Goal: Task Accomplishment & Management: Manage account settings

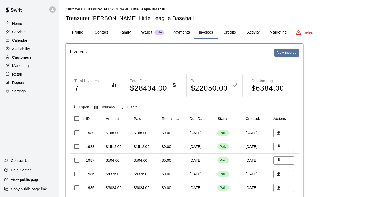
scroll to position [49, 0]
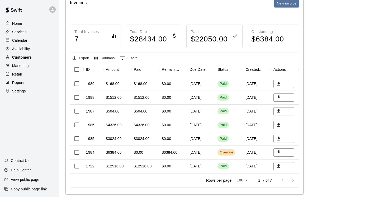
click at [30, 56] on p "Customers" at bounding box center [22, 57] width 20 height 5
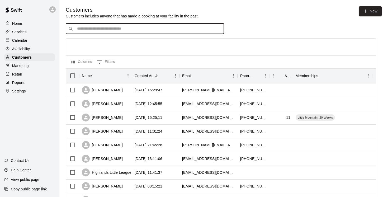
click at [92, 28] on input "Search customers by name or email" at bounding box center [148, 28] width 146 height 5
type input "****"
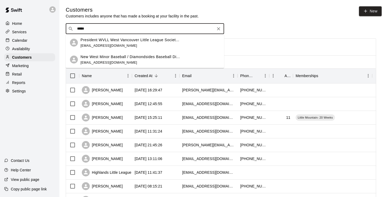
click at [116, 41] on p "President WVLL West Vancouver Little League Societ..." at bounding box center [129, 40] width 99 height 6
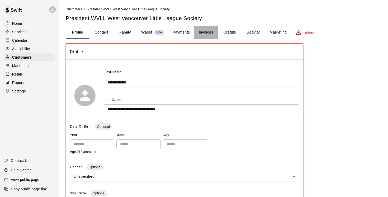
click at [202, 31] on button "Invoices" at bounding box center [206, 32] width 24 height 13
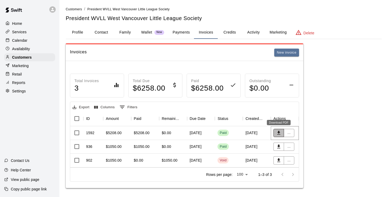
click at [279, 135] on icon "Download PDF" at bounding box center [278, 132] width 5 height 5
